Goal: Check status

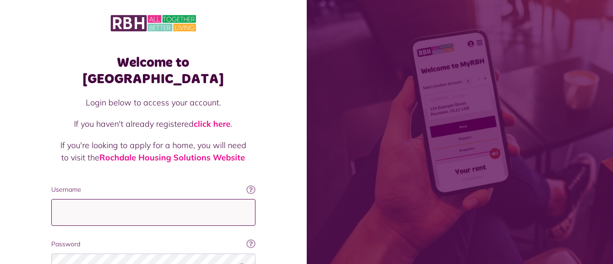
type input "**********"
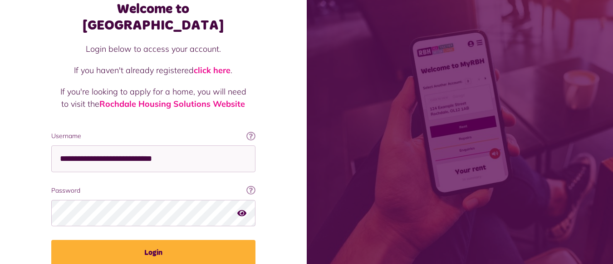
scroll to position [54, 0]
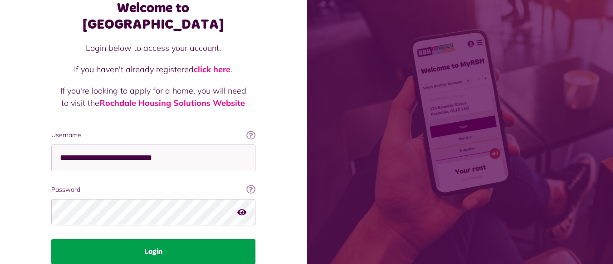
click at [177, 239] on button "Login" at bounding box center [153, 251] width 204 height 25
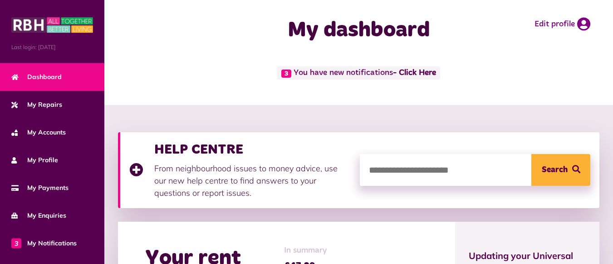
scroll to position [4, 0]
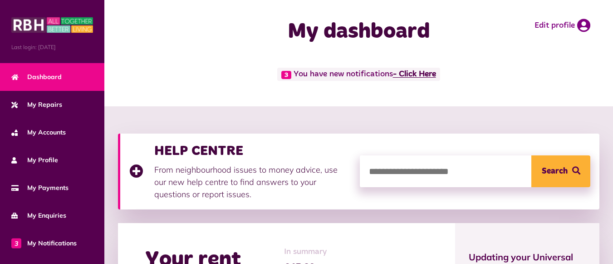
click at [421, 75] on link "- Click Here" at bounding box center [414, 74] width 43 height 8
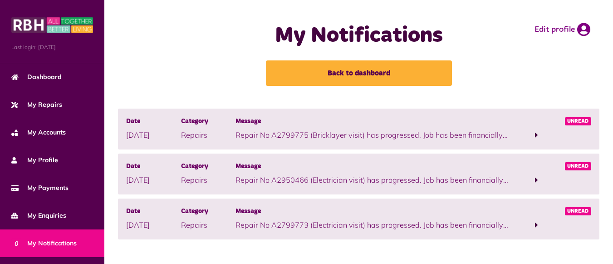
click at [399, 135] on p "Repair No A2799775 (Bricklayer visit) has progressed. Job has been financially …" at bounding box center [373, 134] width 274 height 11
click at [538, 136] on span at bounding box center [536, 135] width 3 height 8
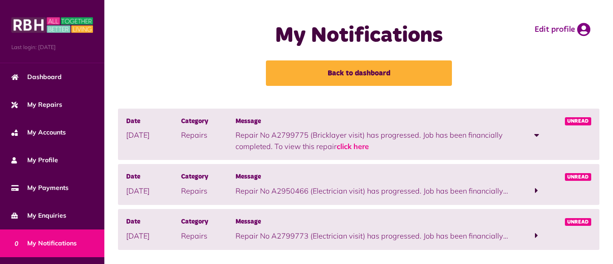
click at [535, 190] on span at bounding box center [536, 190] width 3 height 8
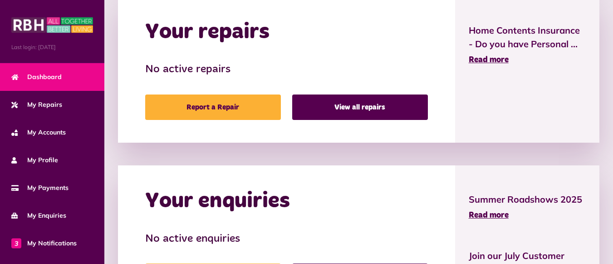
scroll to position [500, 0]
